Goal: Task Accomplishment & Management: Manage account settings

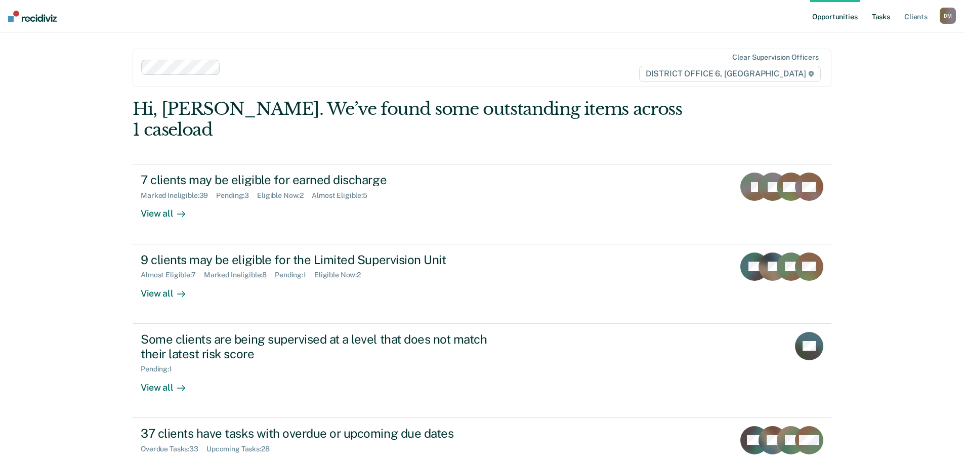
click at [883, 15] on link "Tasks" at bounding box center [881, 16] width 22 height 32
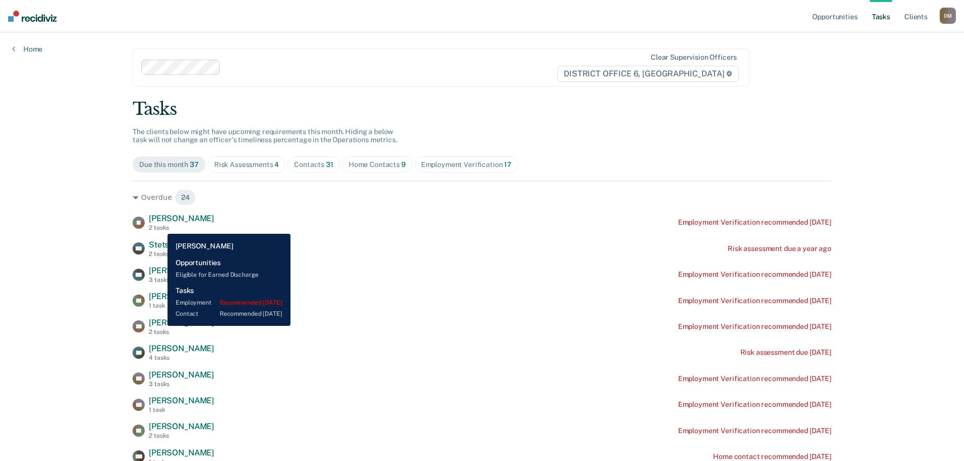
click at [160, 226] on div "2 tasks" at bounding box center [181, 227] width 65 height 7
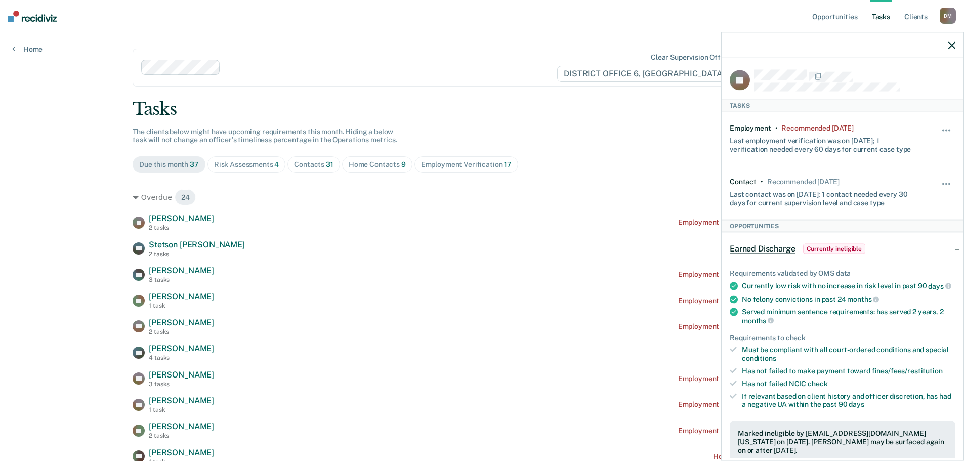
click at [950, 47] on icon "button" at bounding box center [951, 44] width 7 height 7
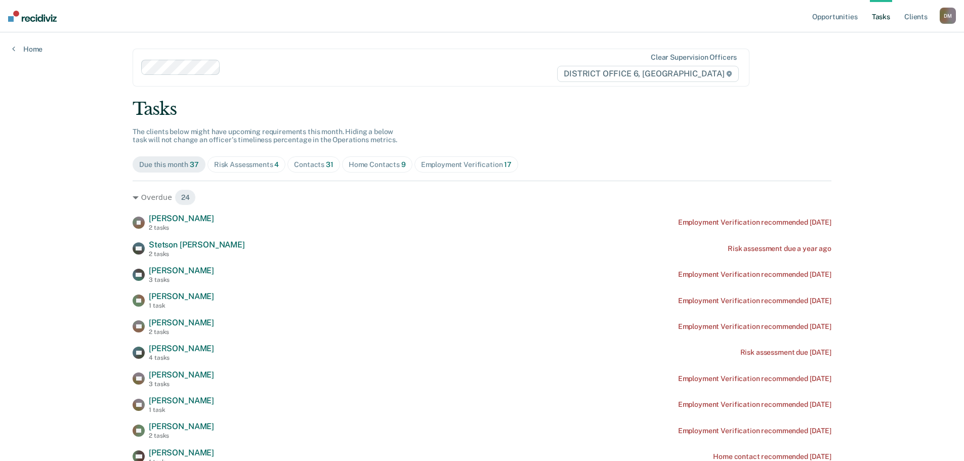
click at [365, 164] on div "Home Contacts 9" at bounding box center [377, 164] width 57 height 9
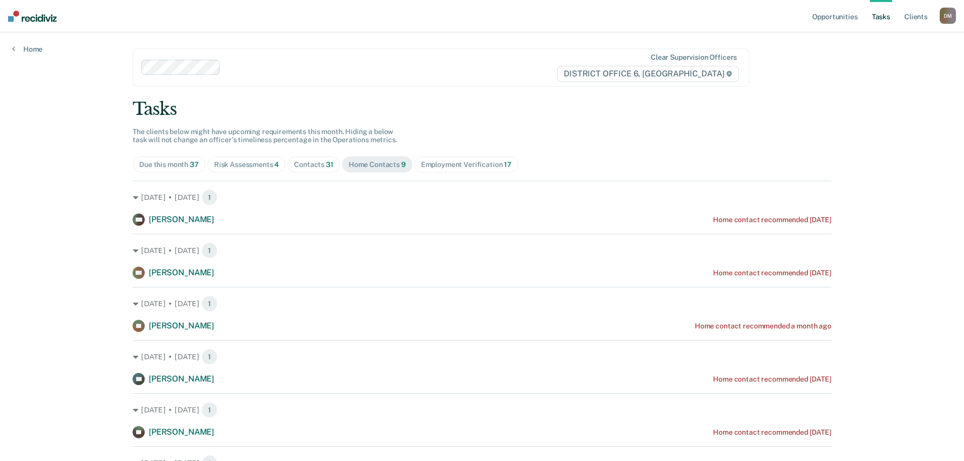
click at [258, 163] on div "Risk Assessments 4" at bounding box center [246, 164] width 65 height 9
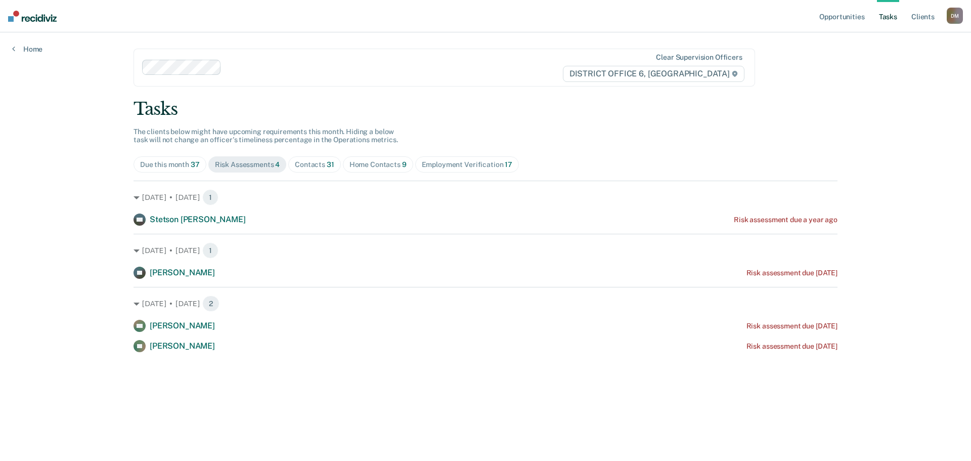
click at [315, 165] on div "Contacts 31" at bounding box center [314, 164] width 39 height 9
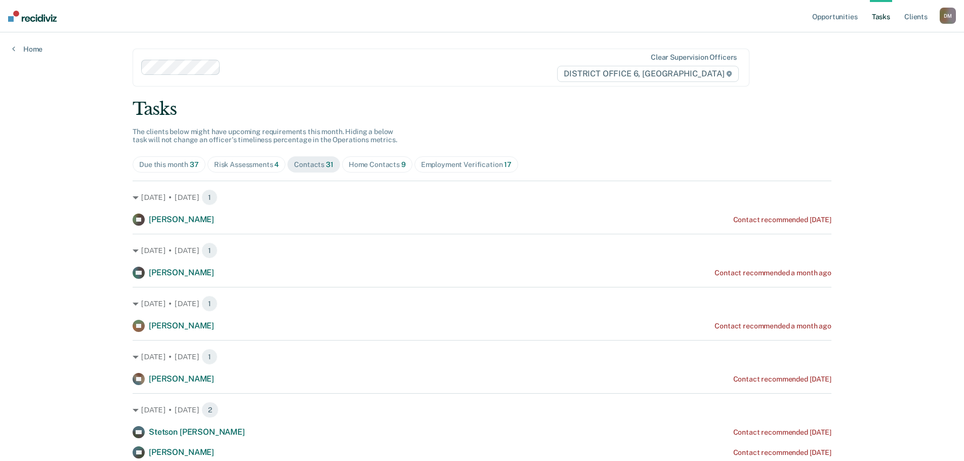
click at [374, 167] on div "Home Contacts 9" at bounding box center [377, 164] width 57 height 9
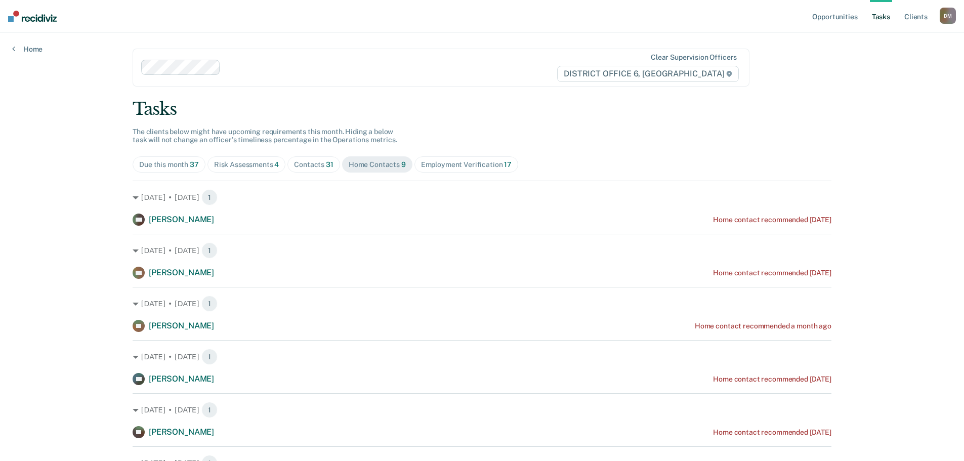
click at [453, 168] on div "Employment Verification 17" at bounding box center [466, 164] width 91 height 9
